Goal: Task Accomplishment & Management: Complete application form

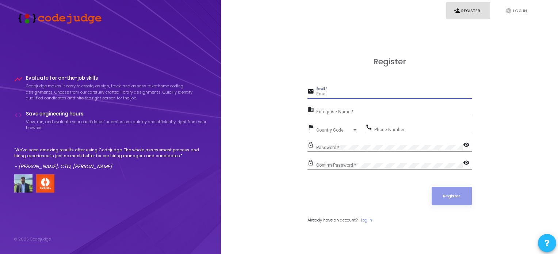
click at [329, 94] on input "Email *" at bounding box center [394, 94] width 156 height 5
type input "[EMAIL_ADDRESS][DOMAIN_NAME]"
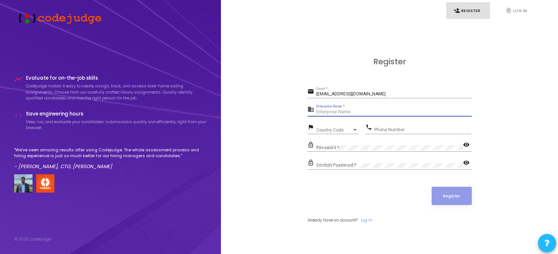
click at [392, 112] on input "Enterprise Name *" at bounding box center [394, 112] width 156 height 5
type input "Deepanshu yadav"
click at [330, 132] on span "Country Code" at bounding box center [329, 129] width 26 height 5
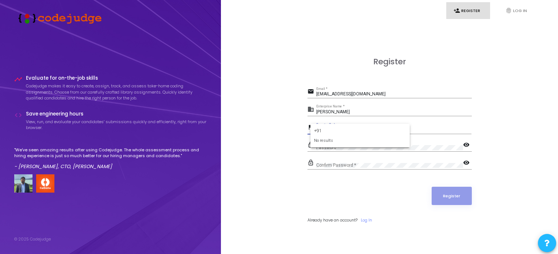
type input "+91"
click at [271, 150] on div at bounding box center [279, 127] width 558 height 254
click at [324, 127] on span "Country Code" at bounding box center [329, 129] width 26 height 5
type input "indi"
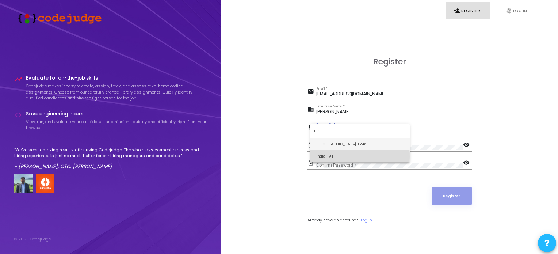
click at [326, 156] on span "India +91" at bounding box center [360, 156] width 88 height 12
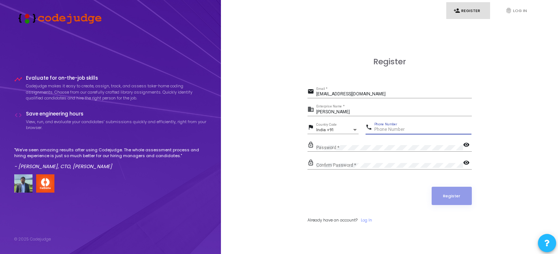
click at [385, 128] on input "Phone Number" at bounding box center [422, 129] width 97 height 5
type input "7428120266"
click at [365, 144] on div "Password *" at bounding box center [389, 145] width 147 height 11
click at [356, 161] on div "Confirm Password *" at bounding box center [389, 163] width 147 height 11
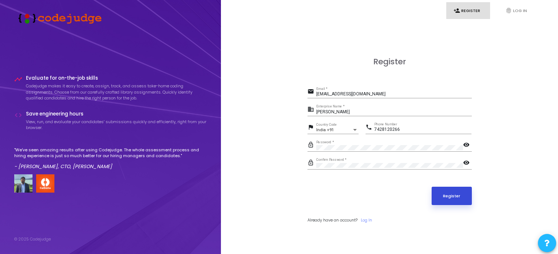
click at [439, 194] on button "Register" at bounding box center [452, 196] width 40 height 18
click at [520, 11] on link "fingerprint Log In" at bounding box center [520, 10] width 44 height 17
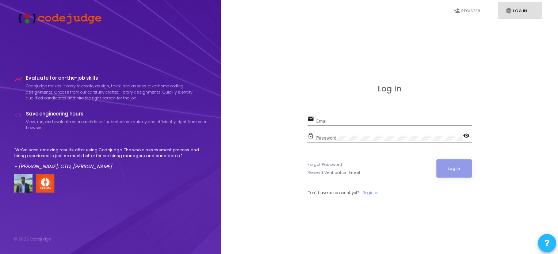
type input "[EMAIL_ADDRESS][DOMAIN_NAME]"
click at [450, 164] on button "Log In" at bounding box center [453, 168] width 35 height 18
click at [371, 191] on link "Register" at bounding box center [371, 192] width 16 height 6
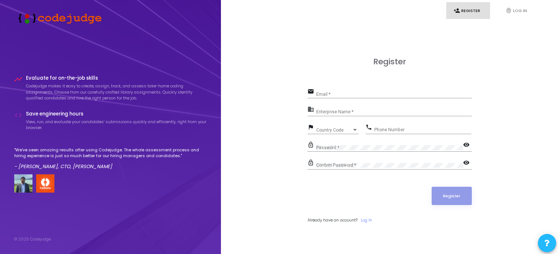
type input "[EMAIL_ADDRESS][DOMAIN_NAME]"
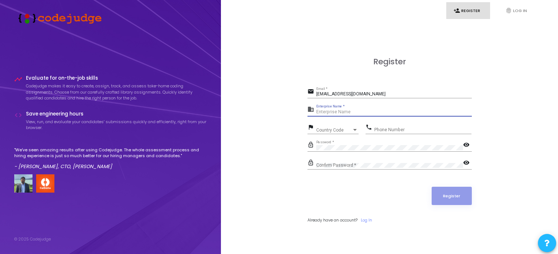
click at [346, 110] on input "Enterprise Name *" at bounding box center [394, 112] width 156 height 5
type input "[PERSON_NAME]"
click at [331, 129] on span "Country Code" at bounding box center [329, 129] width 26 height 5
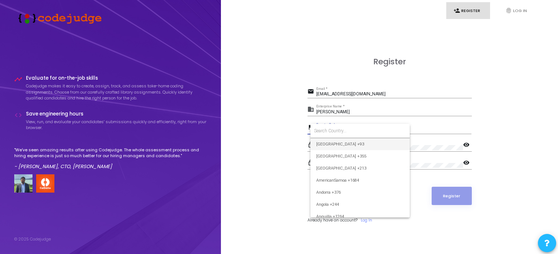
click at [331, 129] on input at bounding box center [360, 130] width 92 height 7
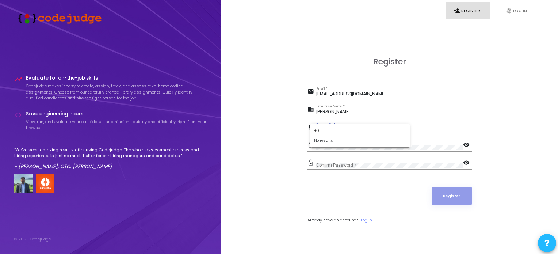
type input "+"
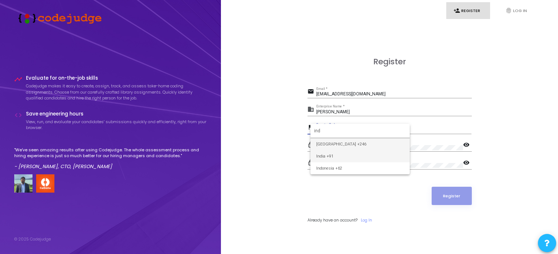
type input "ind"
click at [333, 154] on span "India +91" at bounding box center [360, 156] width 88 height 12
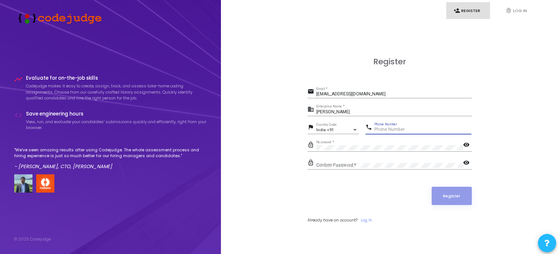
click at [384, 130] on input "Phone Number" at bounding box center [422, 129] width 97 height 5
type input "7428120266"
click at [467, 147] on mat-icon "visibility" at bounding box center [467, 145] width 9 height 9
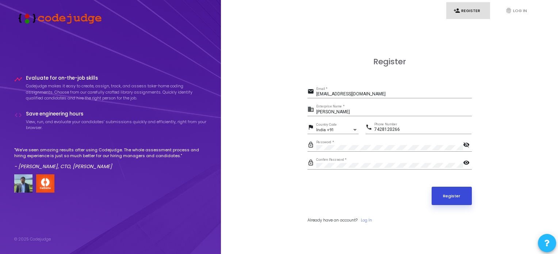
click at [470, 197] on button "Register" at bounding box center [452, 196] width 40 height 18
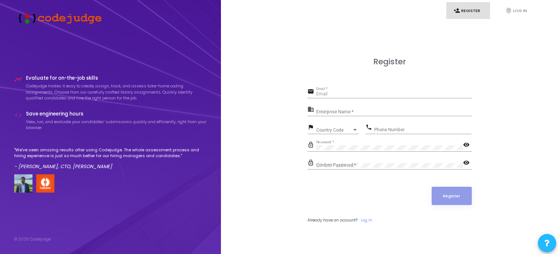
type input "[EMAIL_ADDRESS][DOMAIN_NAME]"
click at [329, 111] on input "Enterprise Name *" at bounding box center [394, 112] width 156 height 5
type input "[PERSON_NAME]"
click at [332, 134] on div "Country Code Country Code" at bounding box center [337, 128] width 42 height 11
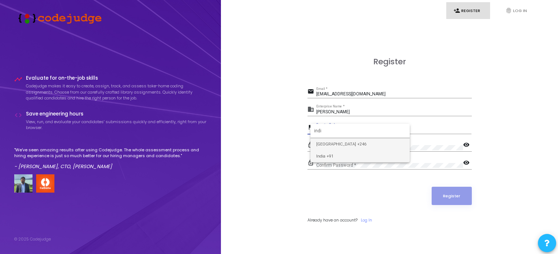
type input "indi"
click at [336, 158] on span "India +91" at bounding box center [360, 156] width 88 height 12
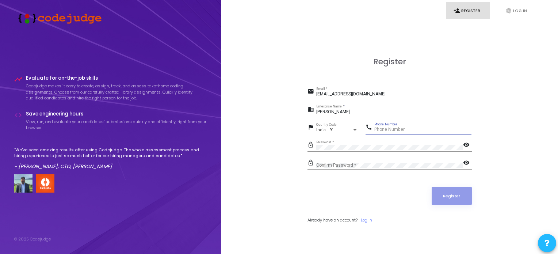
click at [393, 129] on input "Phone Number" at bounding box center [422, 129] width 97 height 5
type input "7428120266"
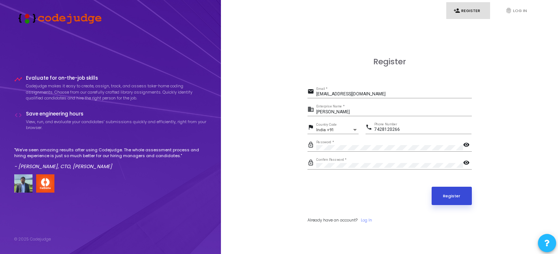
click at [464, 197] on button "Register" at bounding box center [452, 196] width 40 height 18
click at [453, 201] on button "Register" at bounding box center [452, 196] width 40 height 18
